Goal: Task Accomplishment & Management: Complete application form

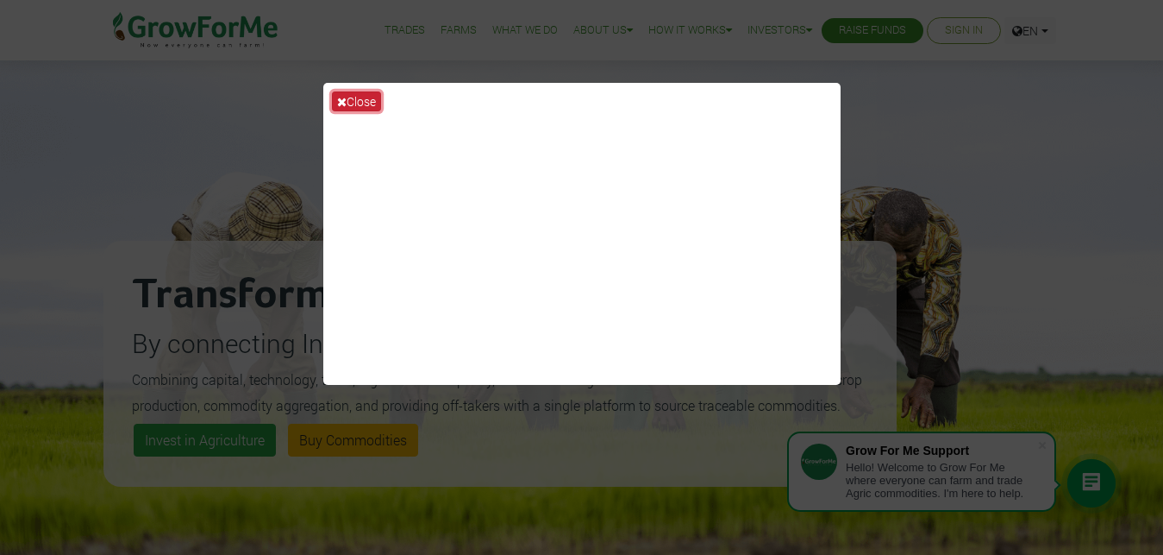
click at [356, 101] on button "Close" at bounding box center [356, 101] width 49 height 20
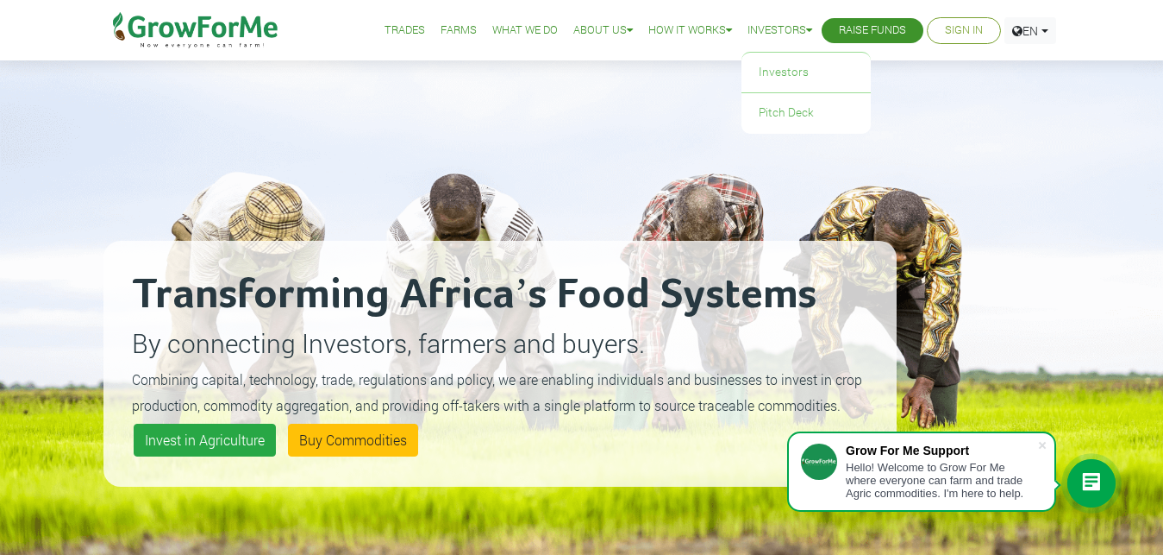
click at [799, 32] on link "Investors" at bounding box center [780, 31] width 65 height 18
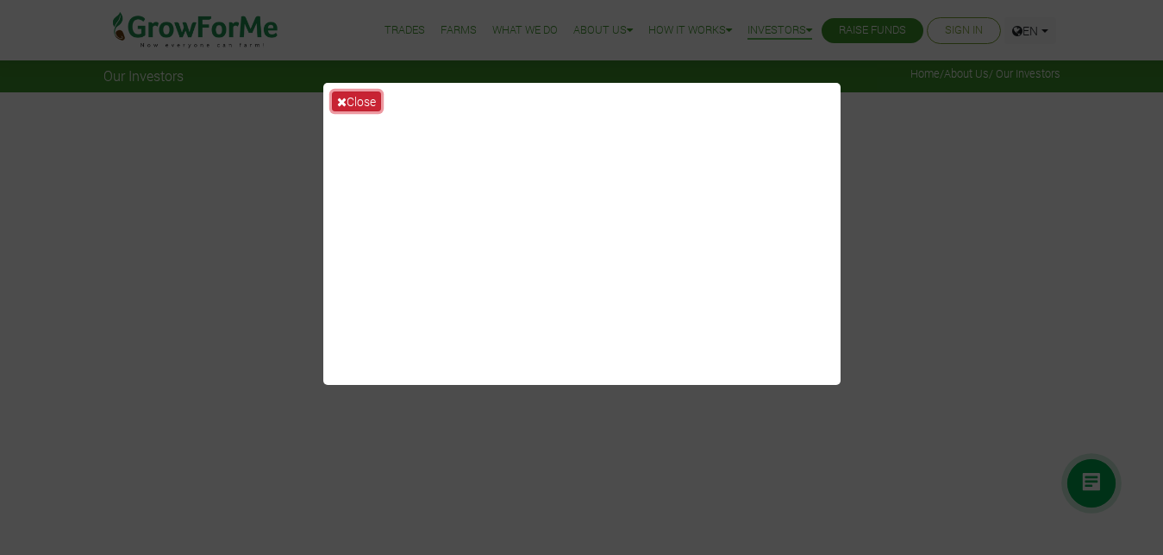
click at [354, 97] on button "Close" at bounding box center [356, 101] width 49 height 20
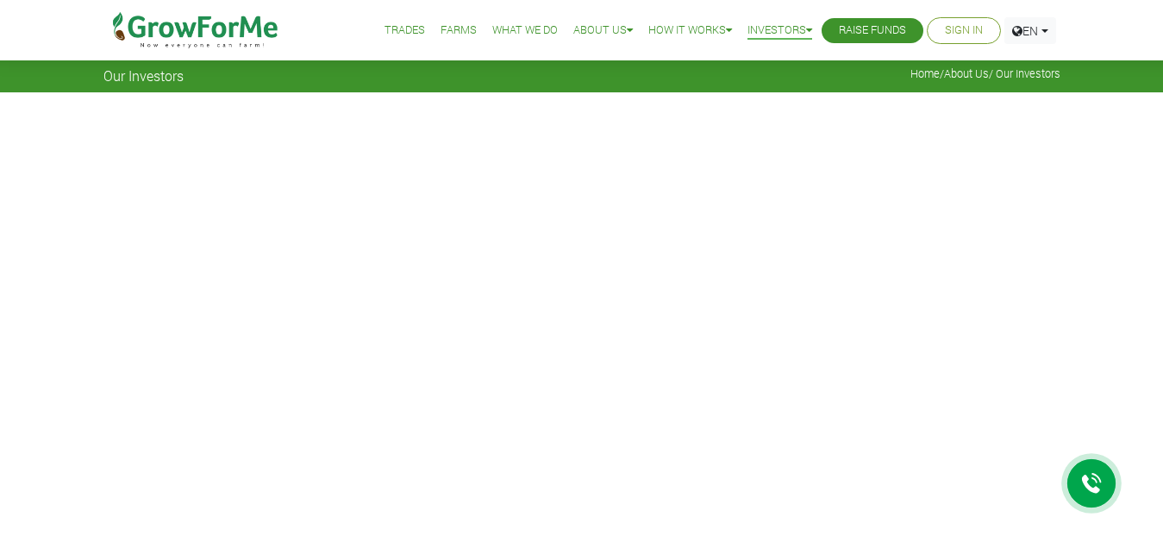
click at [879, 36] on link "Raise Funds" at bounding box center [872, 31] width 67 height 18
